Goal: Information Seeking & Learning: Find specific fact

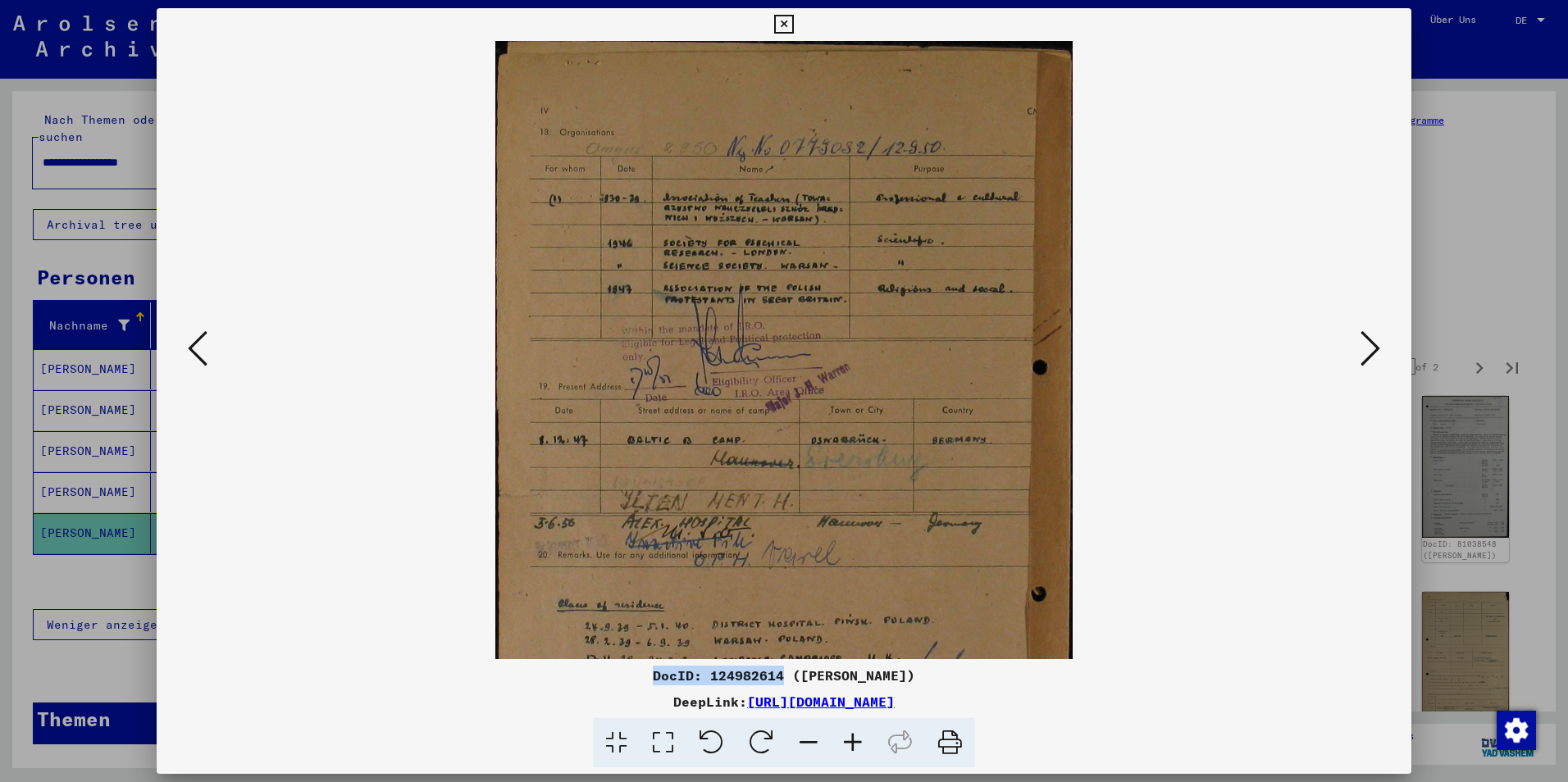
scroll to position [247, 0]
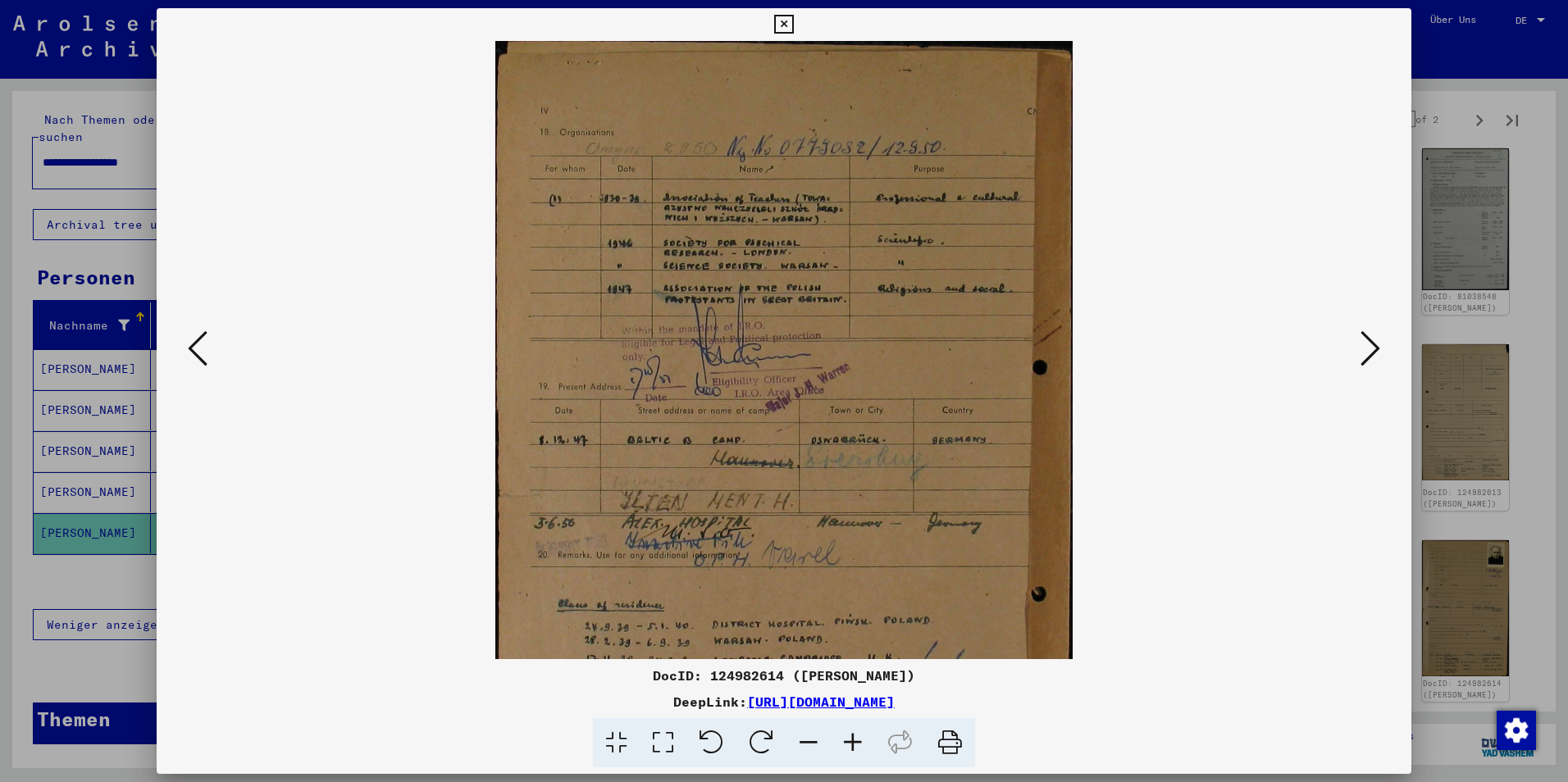
click at [60, 140] on div at bounding box center [784, 391] width 1568 height 782
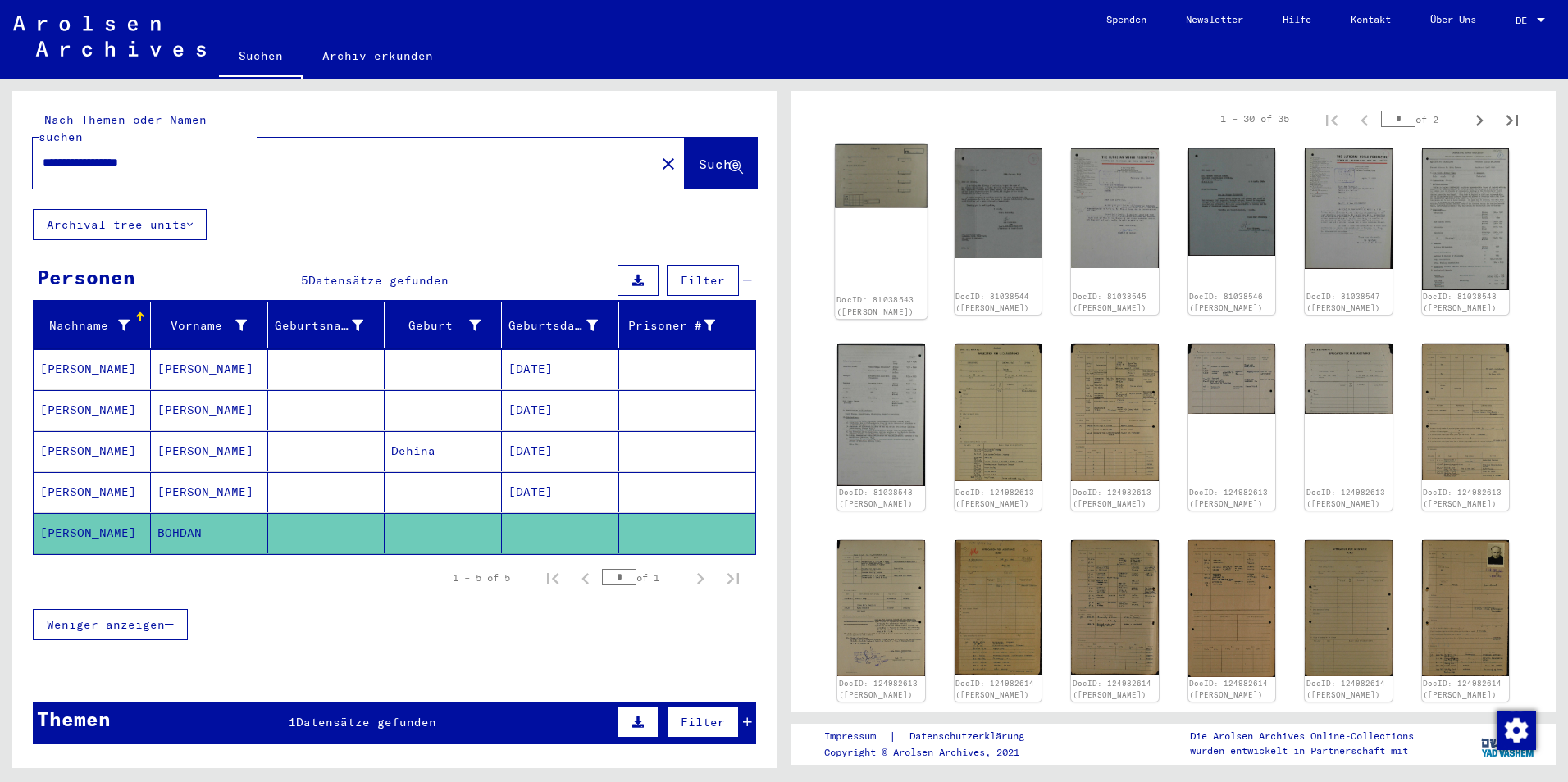
click at [867, 248] on div "DocID: 81038543 ([PERSON_NAME])" at bounding box center [881, 231] width 92 height 175
click at [884, 231] on div "DocID: 81038543 ([PERSON_NAME])" at bounding box center [881, 231] width 92 height 175
drag, startPoint x: 884, startPoint y: 231, endPoint x: 865, endPoint y: 218, distance: 23.0
click at [865, 218] on div "DocID: 81038543 ([PERSON_NAME])" at bounding box center [881, 231] width 92 height 175
click at [891, 178] on img at bounding box center [881, 177] width 92 height 64
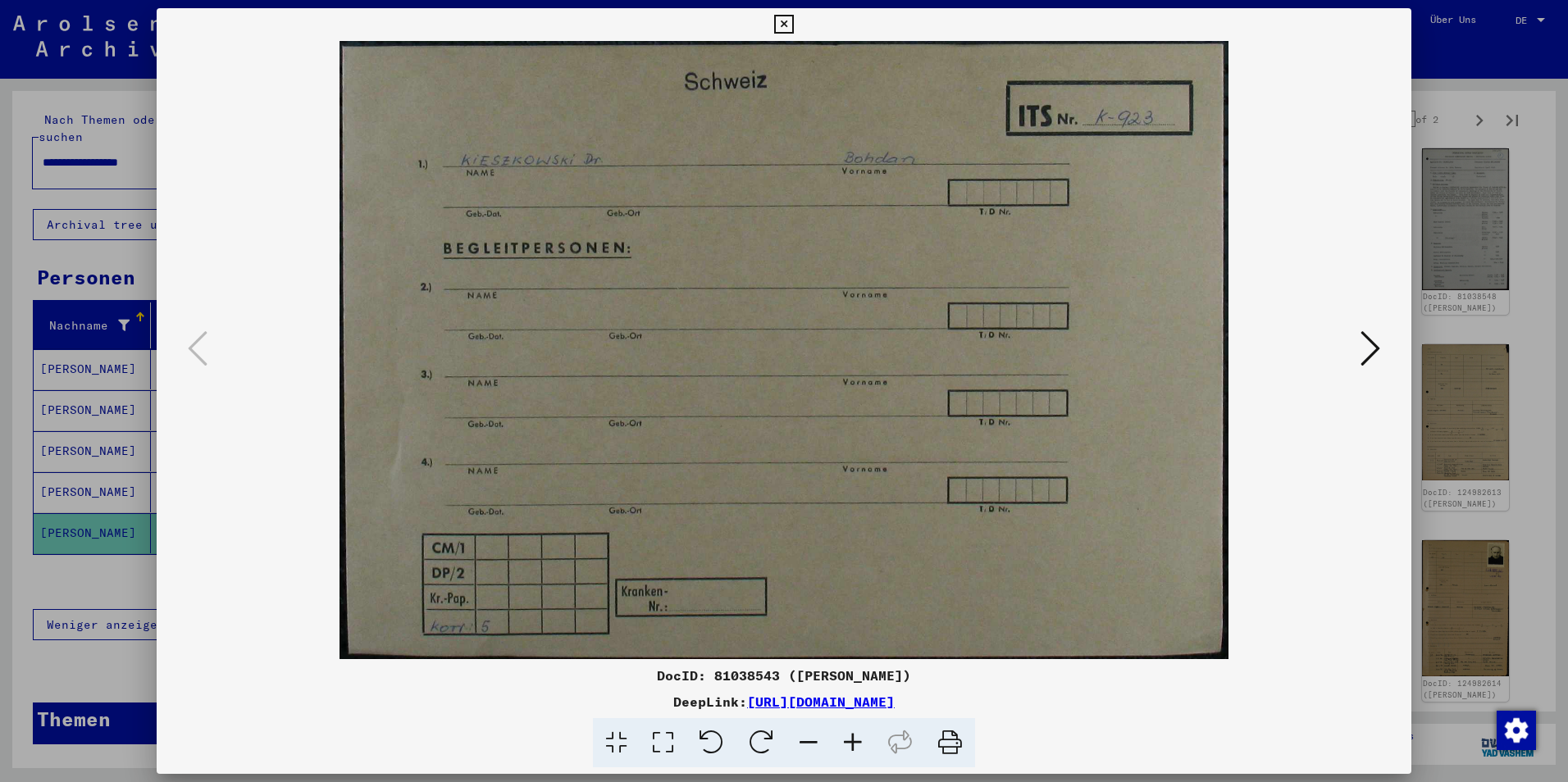
click at [895, 709] on link "[URL][DOMAIN_NAME]" at bounding box center [821, 701] width 148 height 16
click at [1567, 511] on html "**********" at bounding box center [784, 391] width 1568 height 782
click at [1514, 510] on div at bounding box center [784, 391] width 1568 height 782
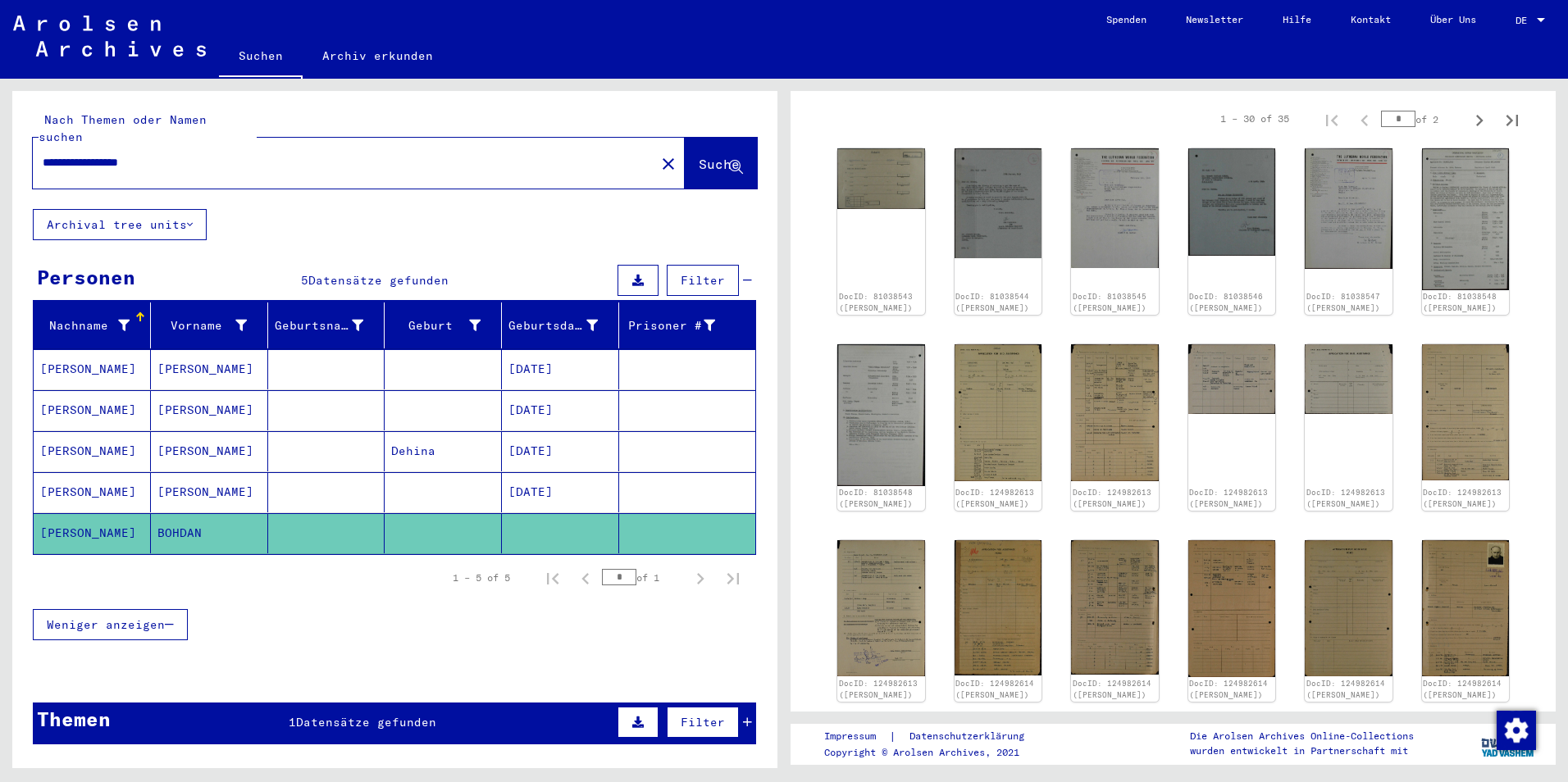
click at [302, 618] on div "Weniger anzeigen" at bounding box center [394, 624] width 723 height 48
click at [803, 515] on yv-its-full-details "3 Registrierungen und [MEDICAL_DATA] von Displaced Persons, Kindern und Vermiss…" at bounding box center [1172, 545] width 765 height 1361
